Goal: Transaction & Acquisition: Purchase product/service

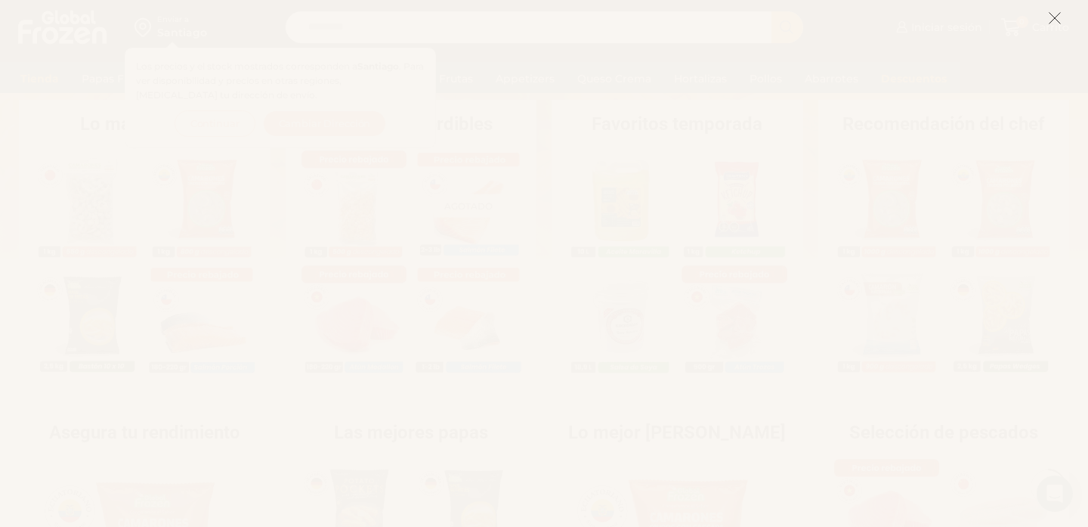
scroll to position [317, 0]
click at [1056, 20] on line at bounding box center [1054, 18] width 11 height 11
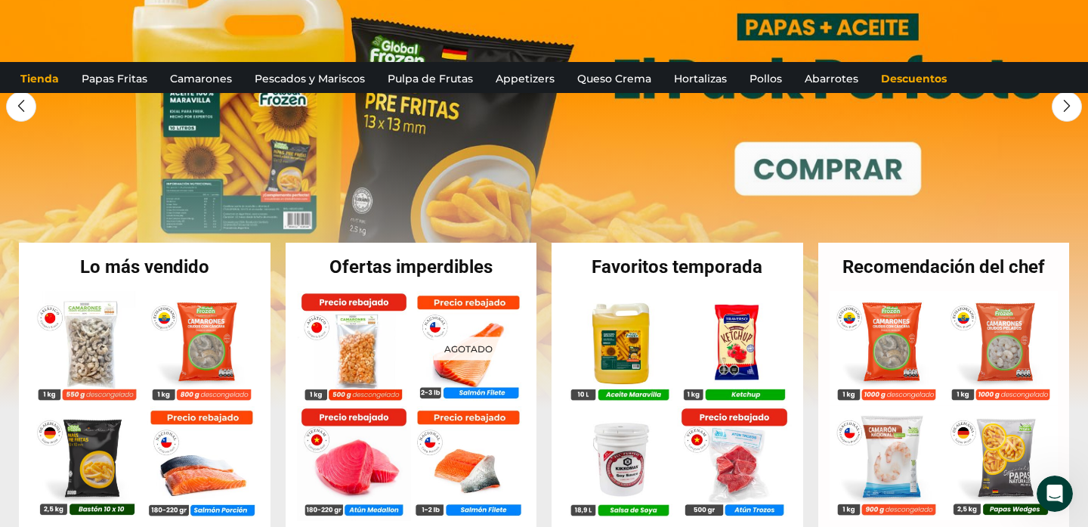
scroll to position [0, 0]
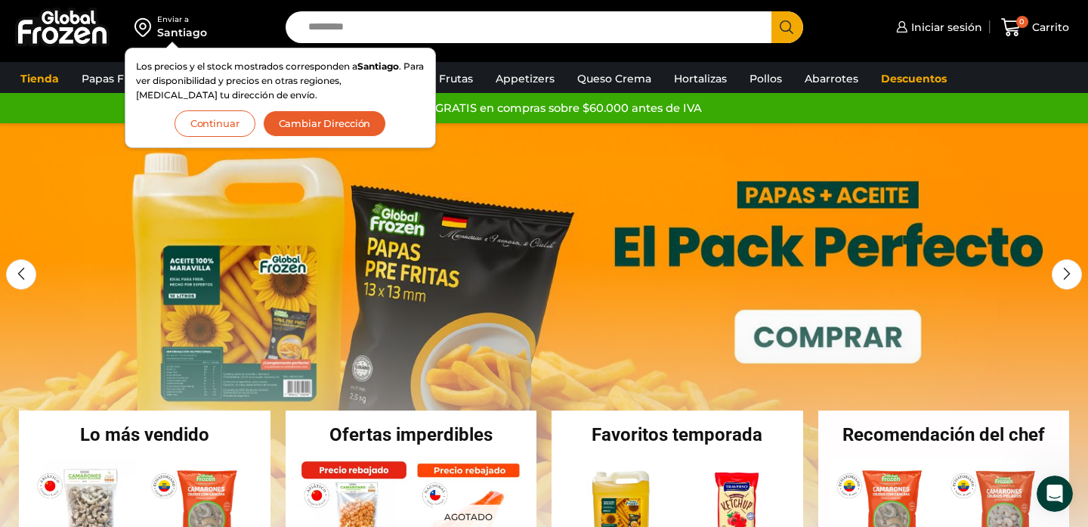
click at [219, 115] on button "Continuar" at bounding box center [215, 123] width 81 height 26
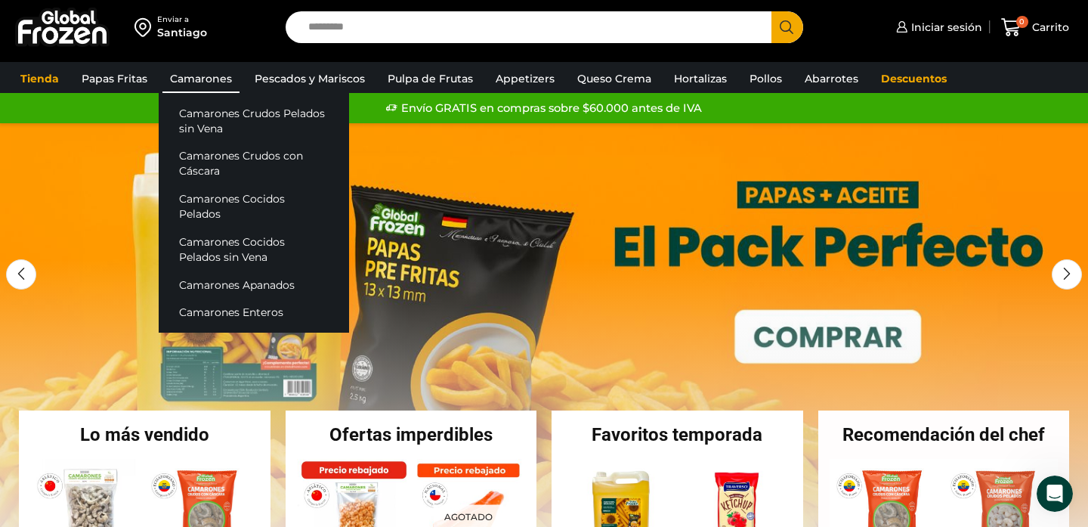
click at [216, 78] on link "Camarones" at bounding box center [200, 78] width 77 height 29
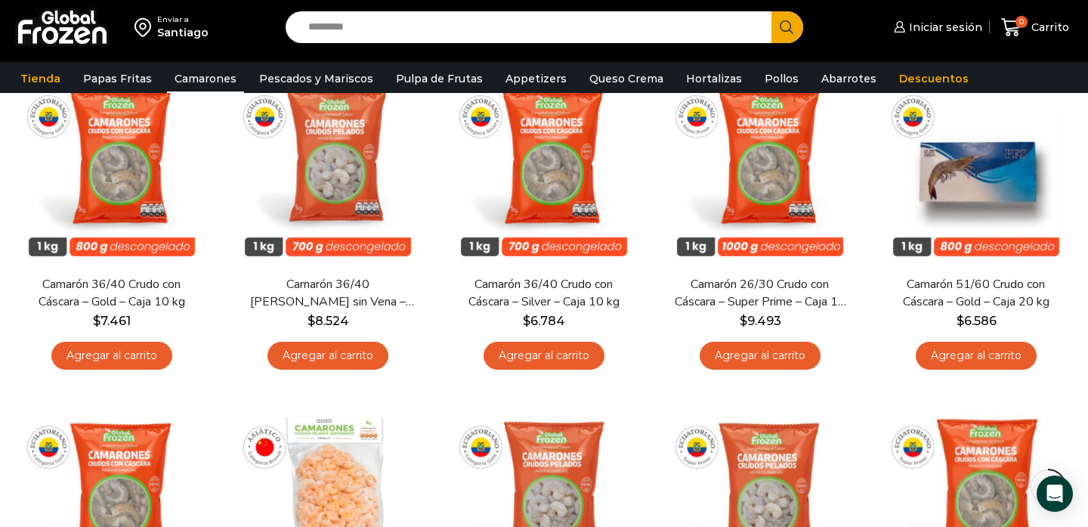
scroll to position [824, 0]
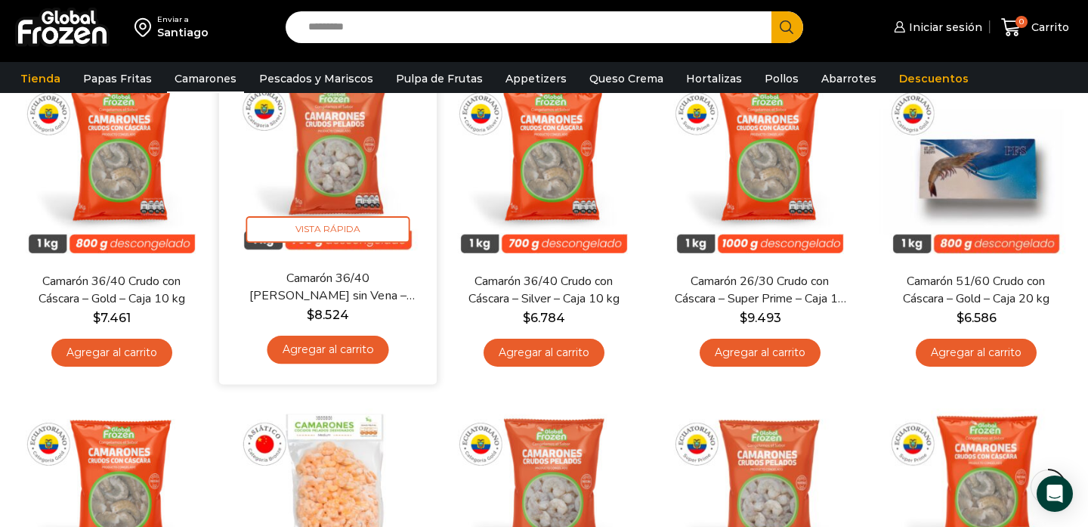
click at [316, 165] on img at bounding box center [327, 160] width 195 height 195
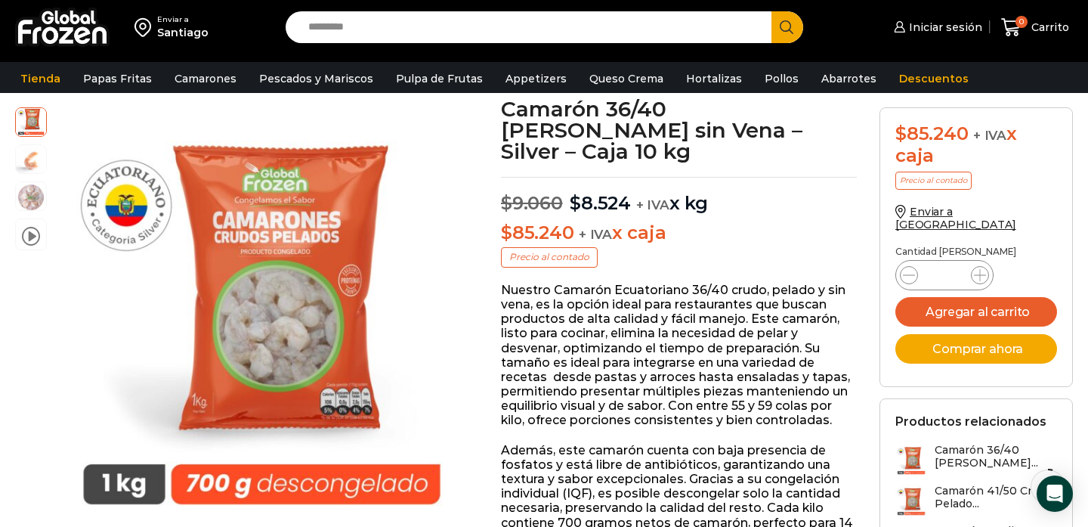
scroll to position [92, 0]
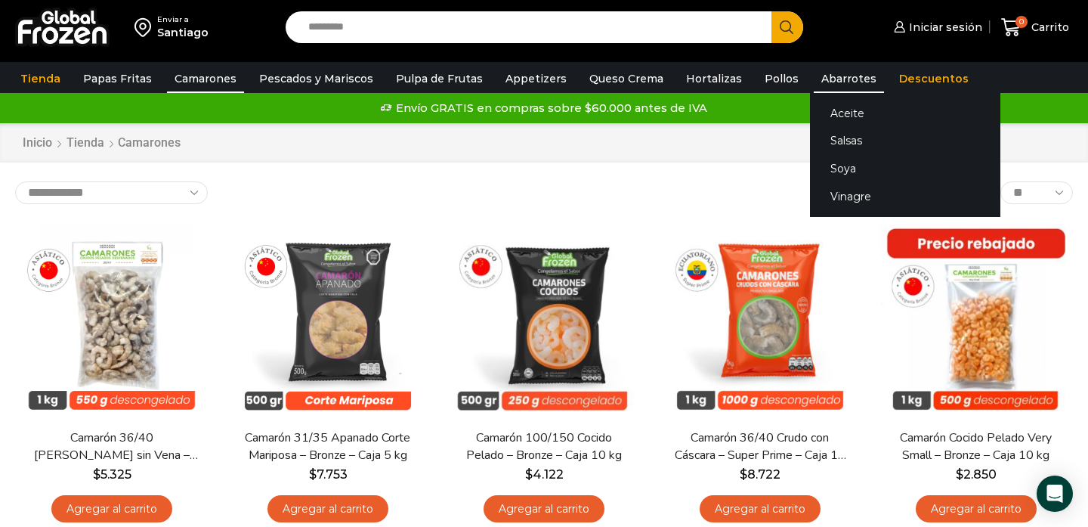
click at [831, 85] on link "Abarrotes" at bounding box center [849, 78] width 70 height 29
click at [821, 113] on link "Aceite" at bounding box center [905, 113] width 190 height 28
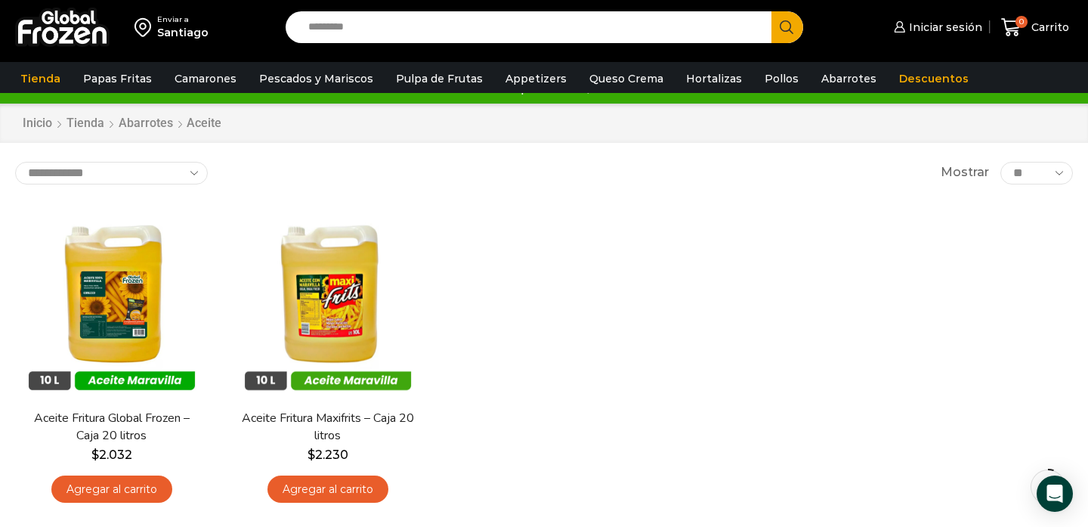
scroll to position [32, 0]
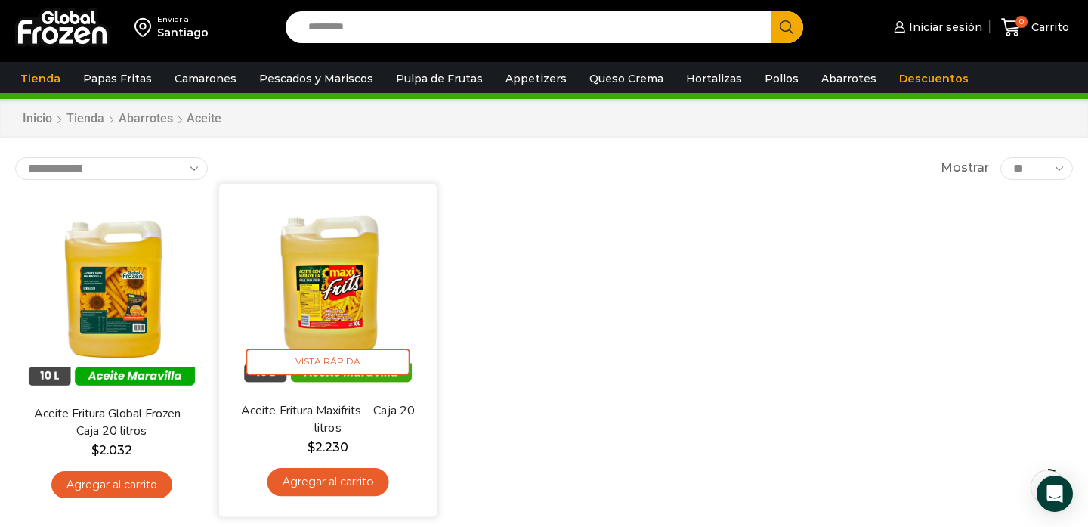
click at [342, 270] on img at bounding box center [327, 292] width 195 height 195
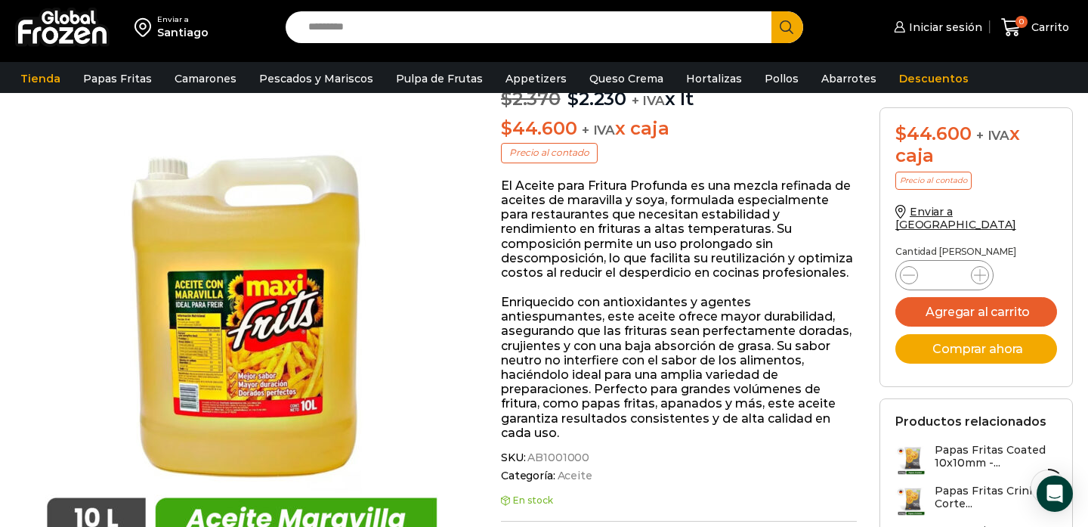
scroll to position [171, 0]
